Goal: Information Seeking & Learning: Understand process/instructions

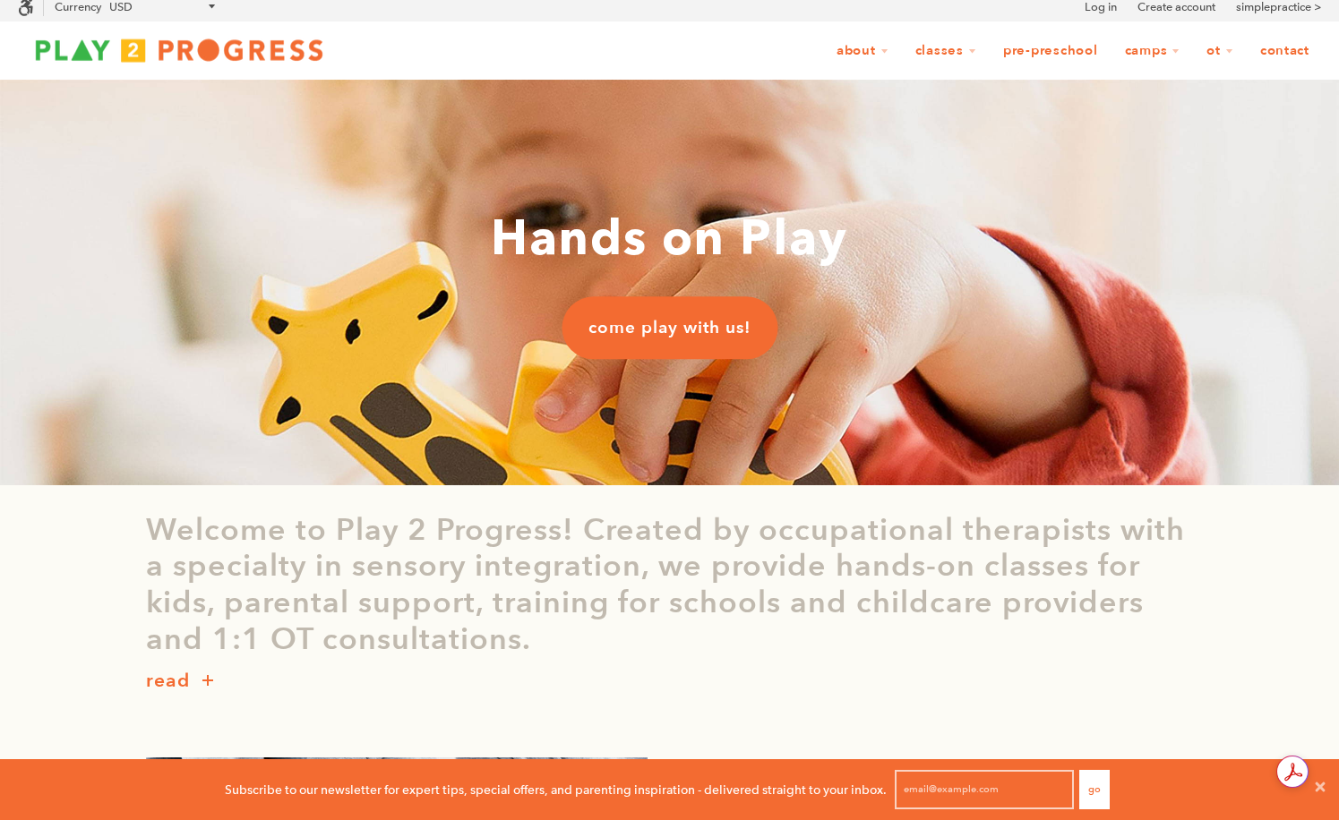
scroll to position [1, 1]
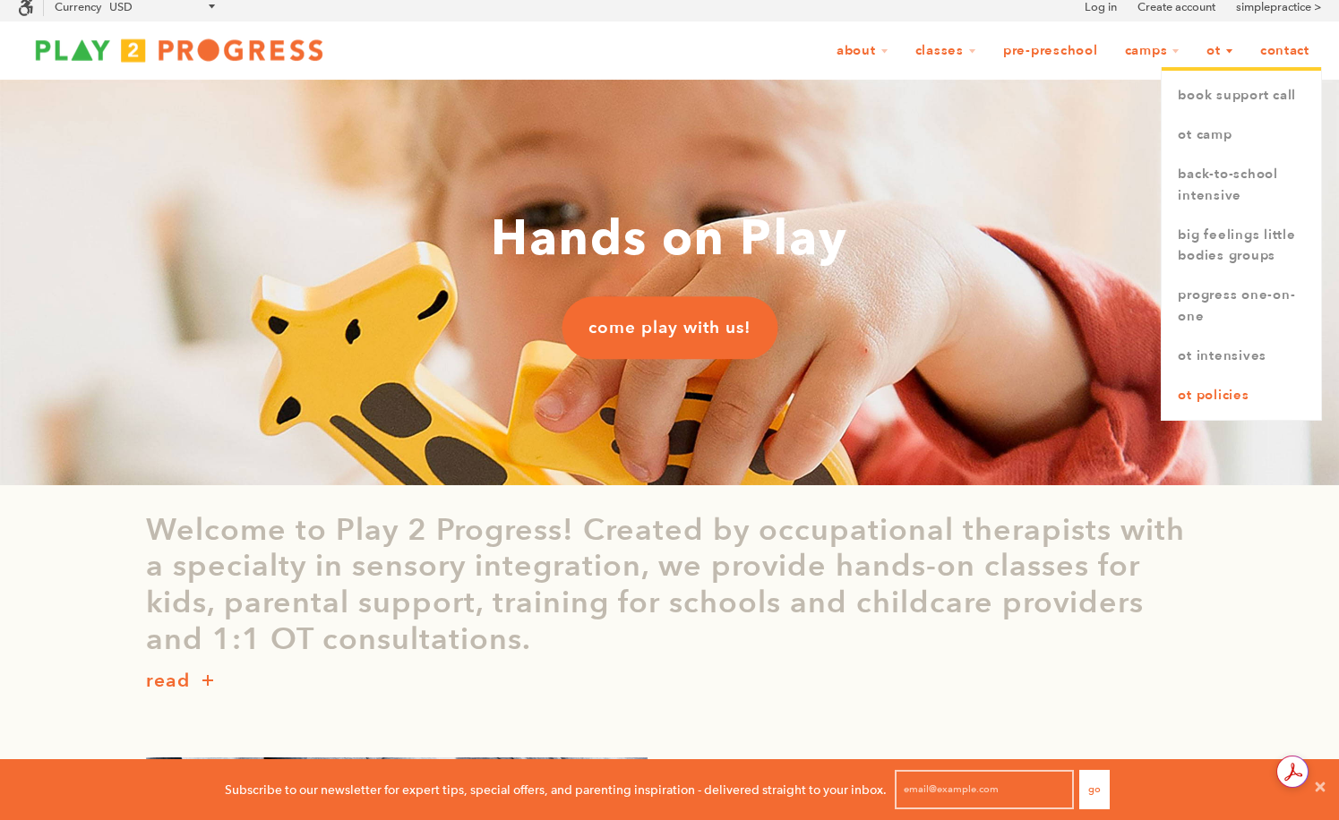
click at [1214, 396] on link "OT Policies" at bounding box center [1241, 395] width 159 height 39
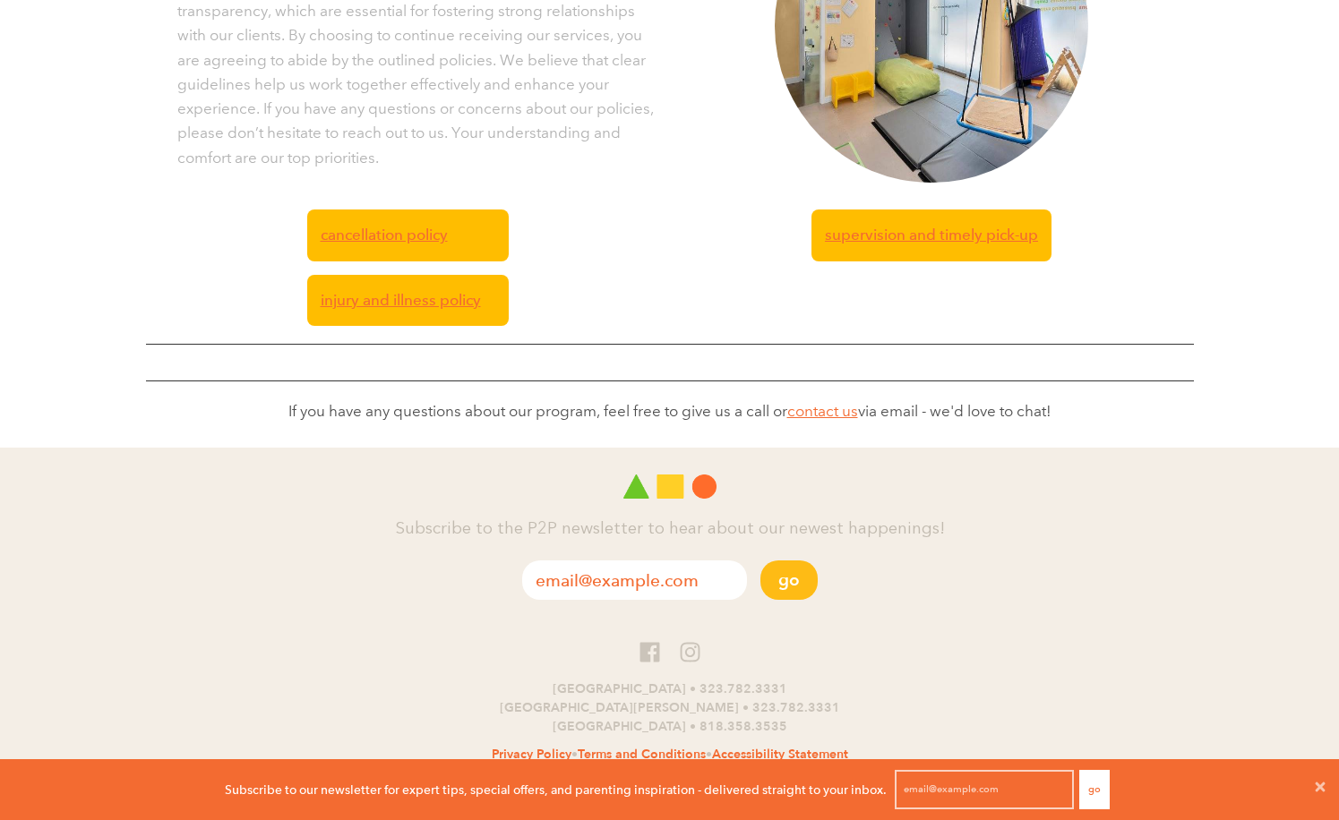
scroll to position [543, 0]
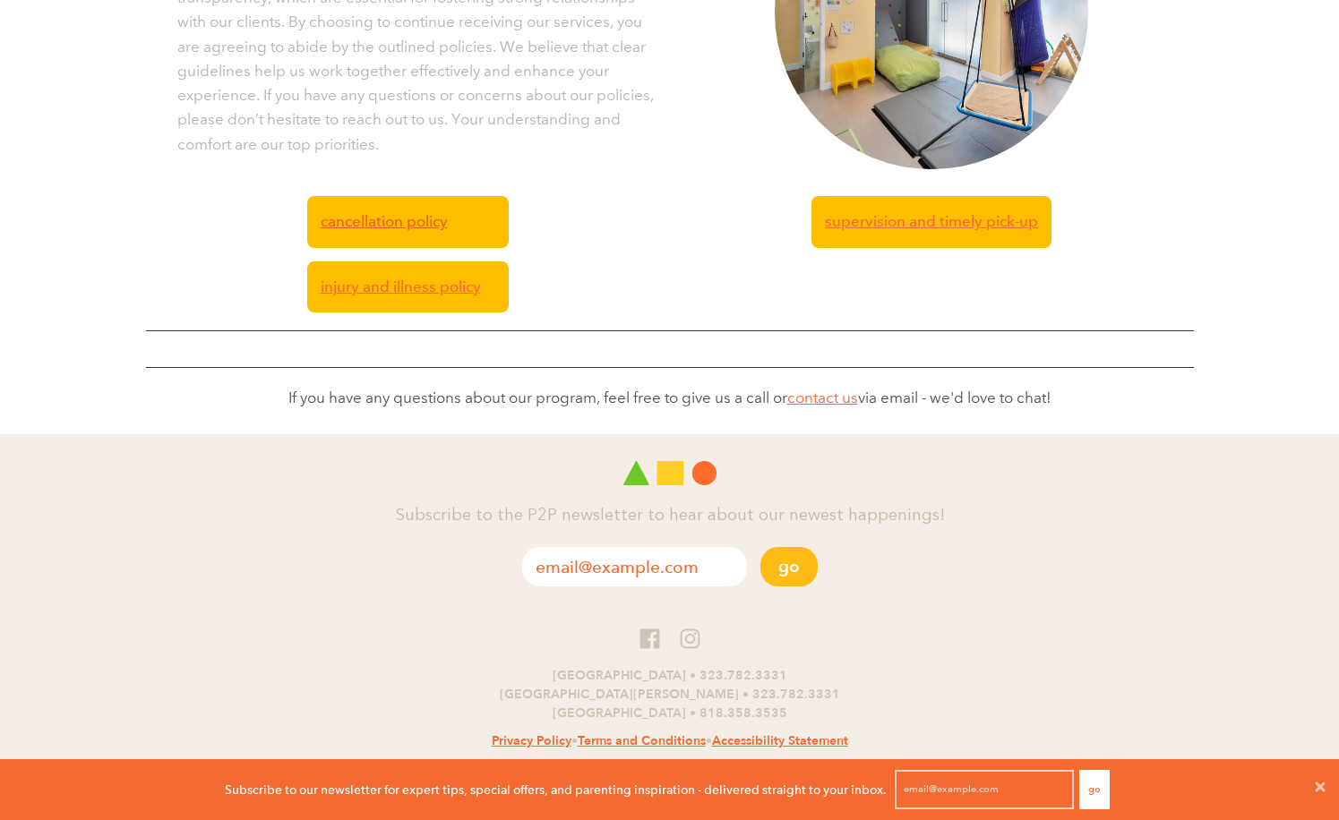
click at [390, 218] on span "Cancellation Policy" at bounding box center [384, 222] width 127 height 24
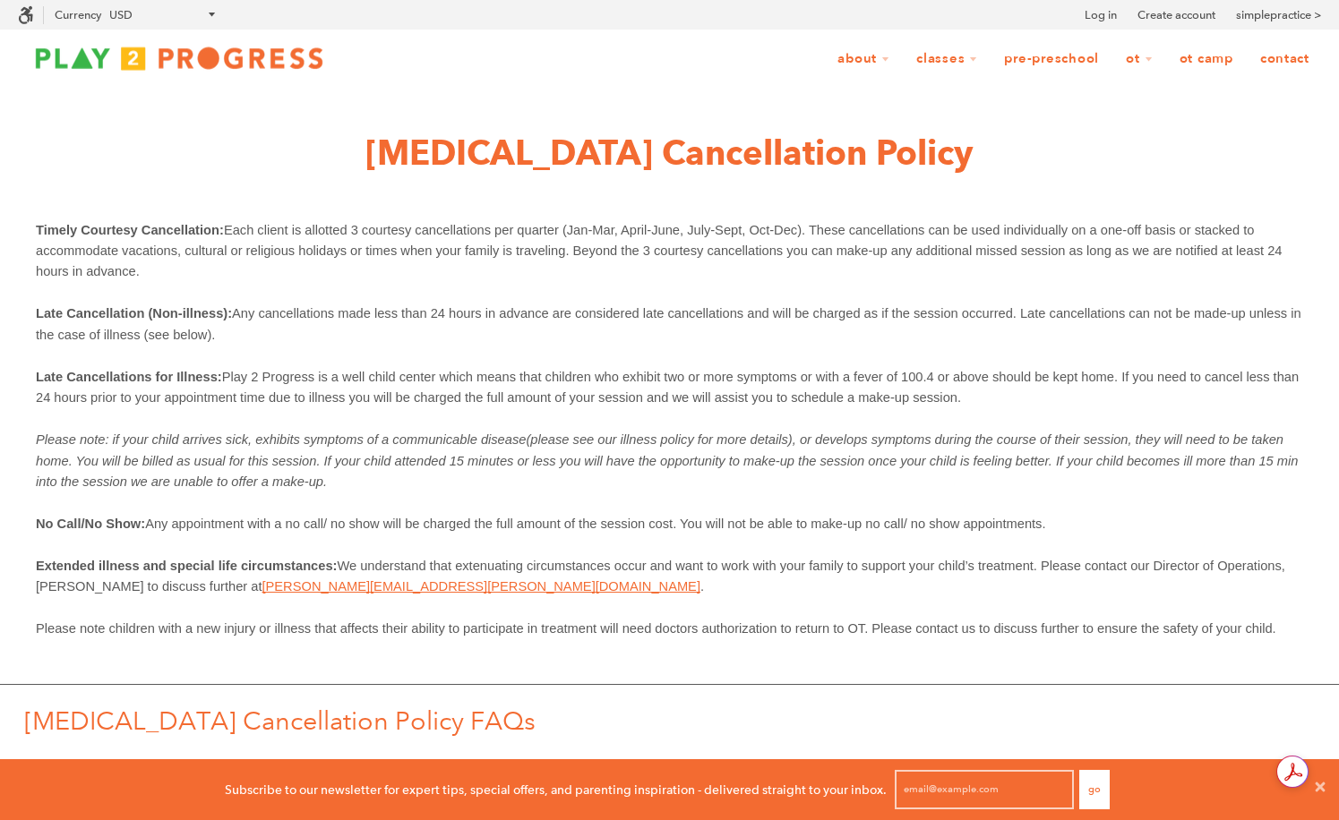
scroll to position [1, 1]
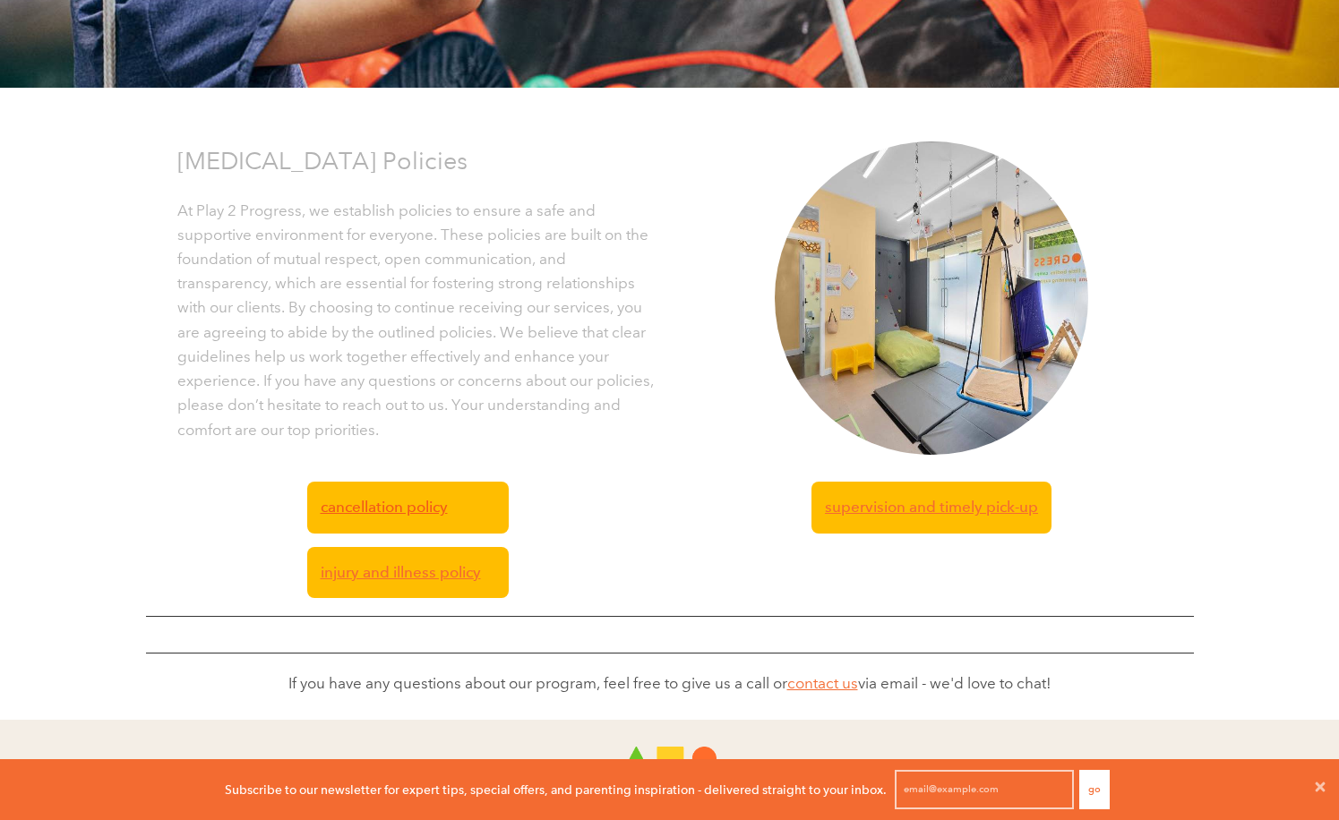
scroll to position [258, 0]
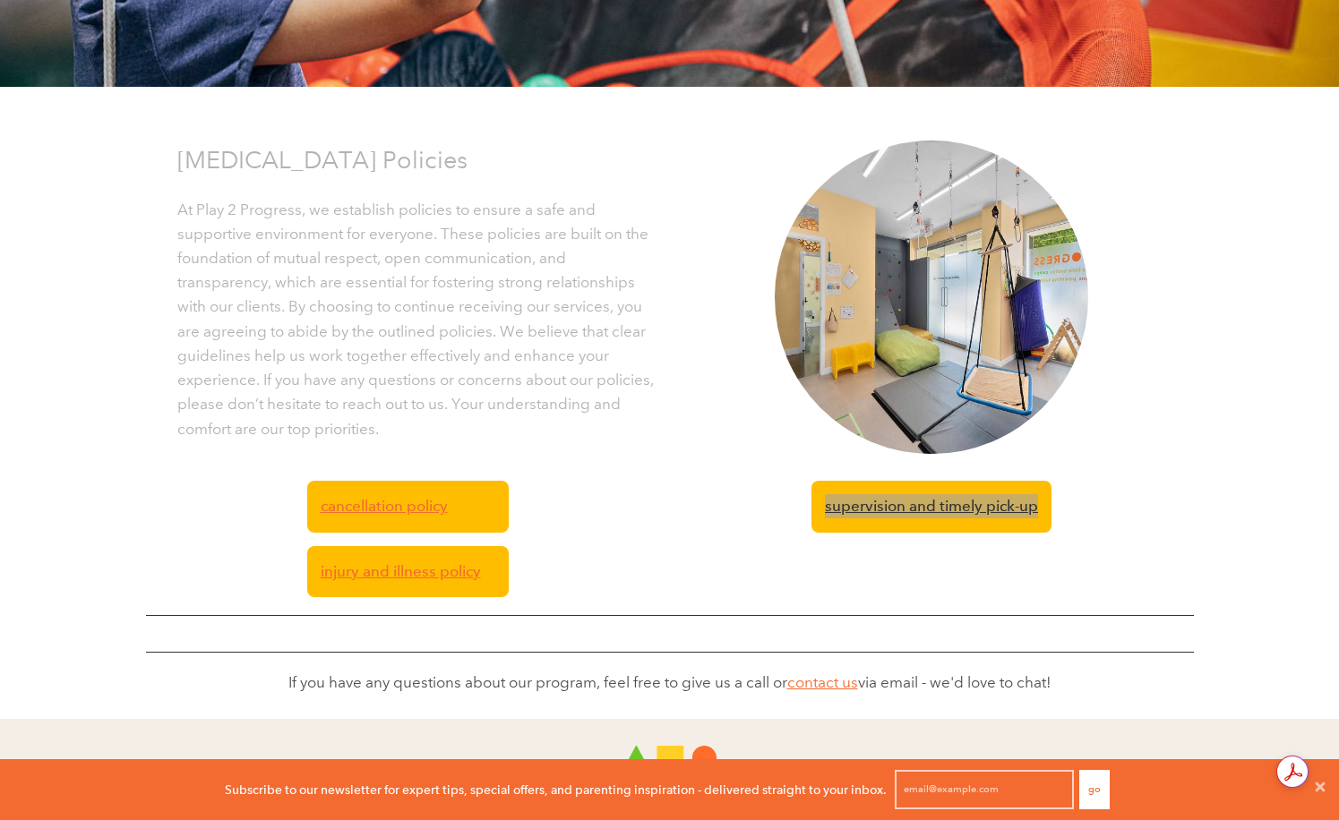
drag, startPoint x: 845, startPoint y: 515, endPoint x: 964, endPoint y: 5, distance: 523.1
click at [0, 0] on div "Occupational Therapy Policies Occupational Therapy Policies At Play 2 Progress,…" at bounding box center [669, 274] width 1339 height 889
